Goal: Information Seeking & Learning: Learn about a topic

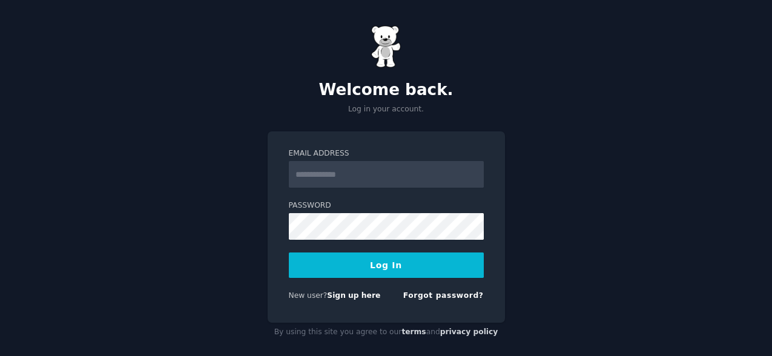
click at [381, 180] on input "Email Address" at bounding box center [386, 174] width 195 height 27
type input "**********"
click at [396, 265] on button "Log In" at bounding box center [386, 264] width 195 height 25
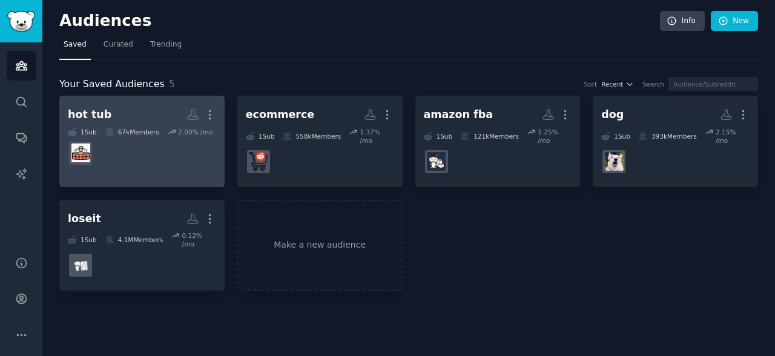
click at [82, 116] on div "hot tub" at bounding box center [90, 114] width 44 height 15
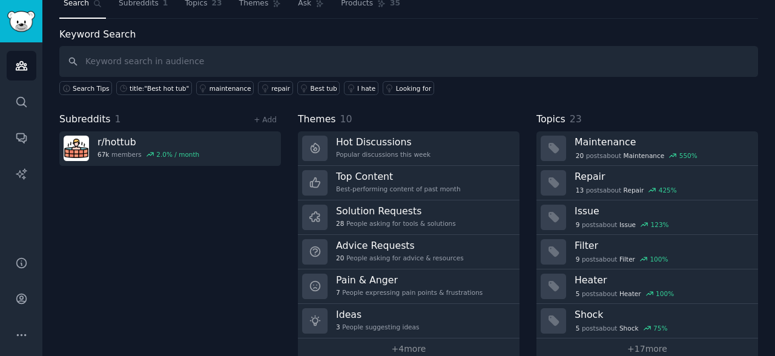
scroll to position [61, 0]
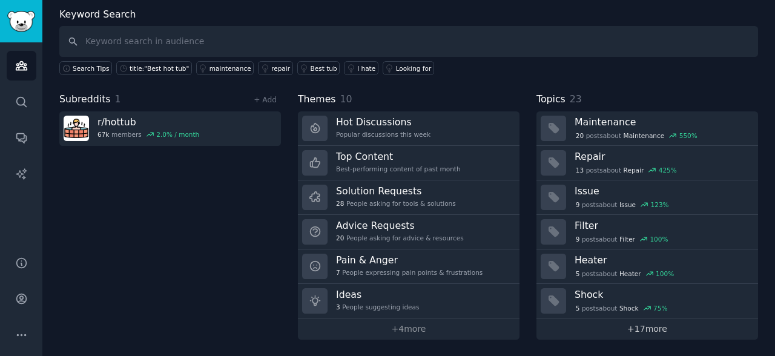
click at [642, 326] on link "+ 17 more" at bounding box center [647, 328] width 222 height 21
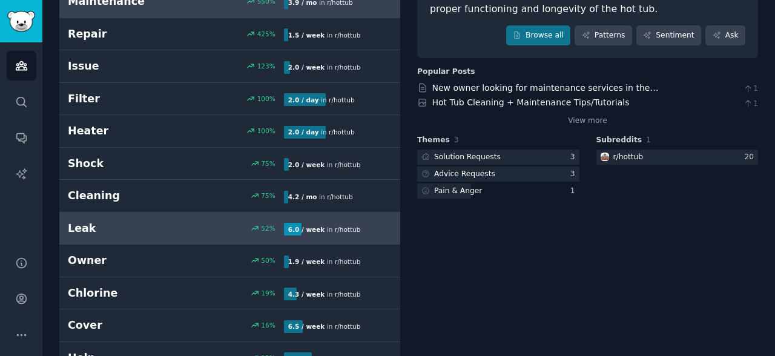
scroll to position [142, 0]
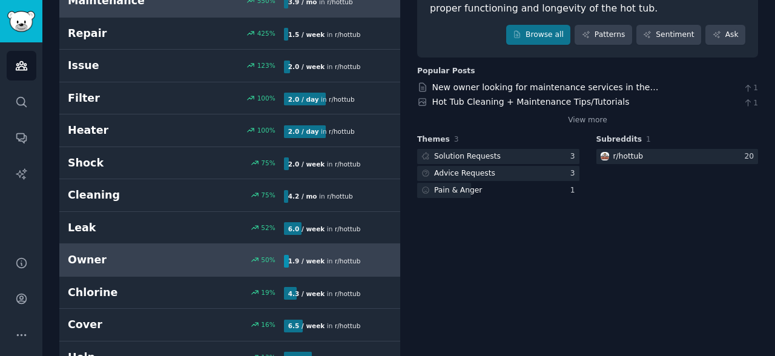
click at [205, 254] on div "Owner 50 % 1.9 / week in r/ hottub" at bounding box center [230, 259] width 324 height 15
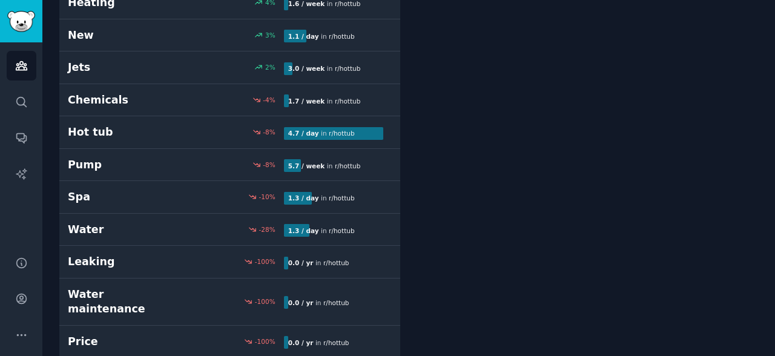
scroll to position [532, 0]
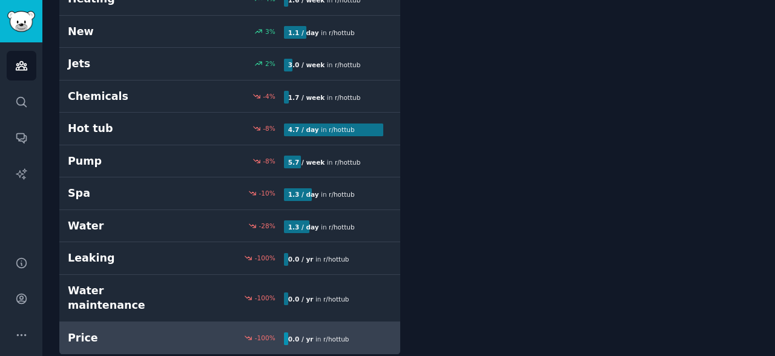
click at [80, 330] on h2 "Price" at bounding box center [122, 337] width 108 height 15
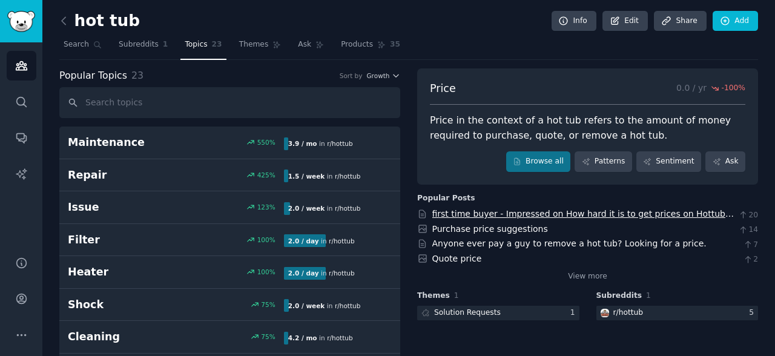
click at [468, 211] on link "first time buyer - Impressed on How hard it is to get prices on Hottubs and pla…" at bounding box center [582, 220] width 301 height 22
click at [134, 103] on input "text" at bounding box center [229, 102] width 341 height 31
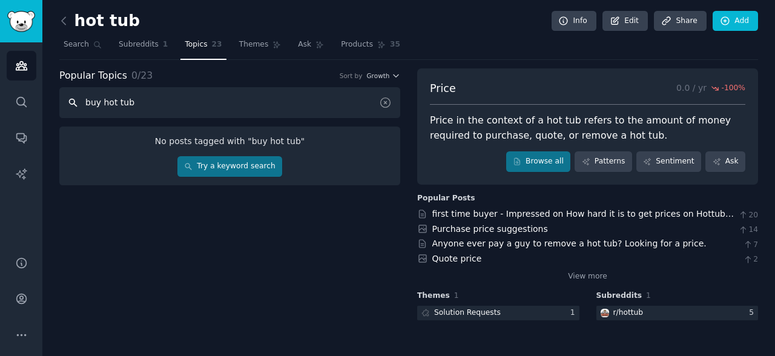
click at [85, 99] on input "buy hot tub" at bounding box center [229, 102] width 341 height 31
type input "online hot tub"
click at [93, 76] on span "Popular Topics" at bounding box center [93, 75] width 68 height 15
click at [67, 19] on icon at bounding box center [63, 21] width 13 height 13
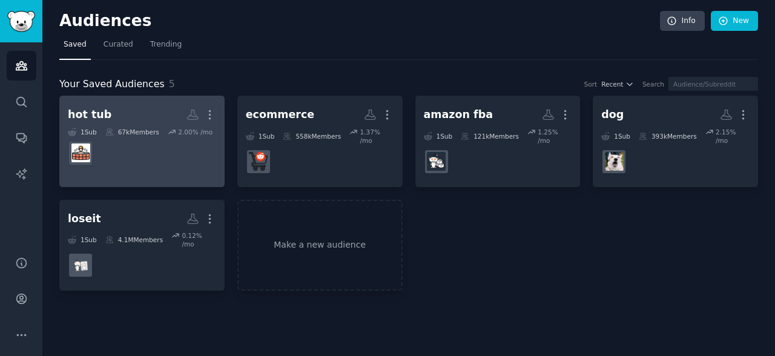
click at [90, 111] on div "hot tub" at bounding box center [90, 114] width 44 height 15
